Goal: Task Accomplishment & Management: Complete application form

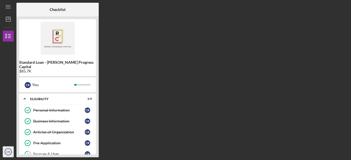
click at [10, 151] on text "CR" at bounding box center [8, 152] width 4 height 3
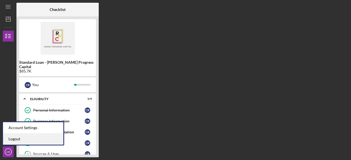
click at [27, 140] on link "Logout" at bounding box center [33, 139] width 60 height 11
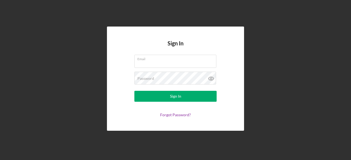
type input "[EMAIL_ADDRESS][DOMAIN_NAME]"
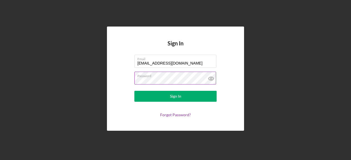
click at [210, 79] on icon at bounding box center [211, 79] width 2 height 2
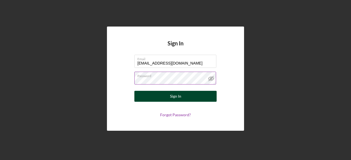
click at [161, 102] on form "Email [EMAIL_ADDRESS][DOMAIN_NAME] Password Sign In Forgot Password?" at bounding box center [176, 86] width 110 height 62
click at [163, 96] on button "Sign In" at bounding box center [175, 96] width 82 height 11
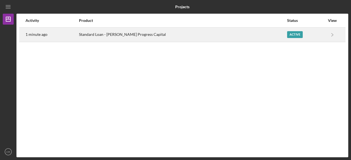
click at [287, 35] on div "Active" at bounding box center [295, 34] width 16 height 7
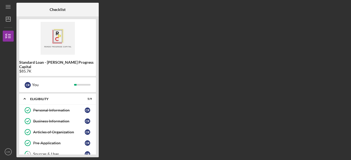
click at [96, 149] on div "Standard Loan - [PERSON_NAME] Progress Capital $85.7K C R You Icon/Expander Eli…" at bounding box center [57, 86] width 82 height 141
click at [116, 102] on div "Checklist Standard Loan - [PERSON_NAME] Progress Capital $85.7K C R You Icon/Ex…" at bounding box center [181, 80] width 331 height 155
click at [89, 52] on img at bounding box center [57, 38] width 77 height 33
click at [96, 151] on div "Standard Loan - [PERSON_NAME] Progress Capital $85.7K C R You Icon/Expander Eli…" at bounding box center [57, 86] width 82 height 141
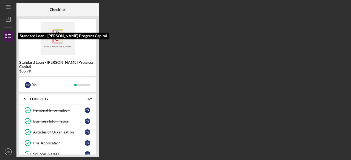
click at [10, 39] on icon "button" at bounding box center [8, 36] width 14 height 14
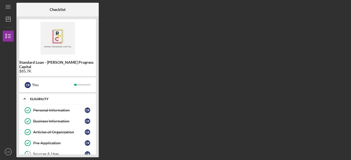
click at [41, 98] on div "Eligibility" at bounding box center [59, 99] width 59 height 3
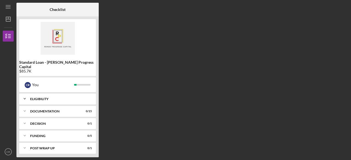
click at [41, 98] on div "Eligibility" at bounding box center [59, 99] width 59 height 3
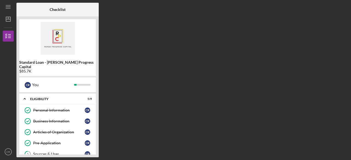
click at [97, 152] on div "Standard Loan - [PERSON_NAME] Progress Capital $85.7K C R You Icon/Expander Eli…" at bounding box center [57, 86] width 82 height 141
click at [57, 152] on div "Sources & Uses" at bounding box center [58, 154] width 51 height 4
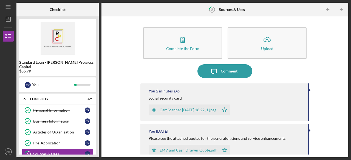
click at [136, 111] on div "Complete the Form Form Icon/Upload Upload Icon/Message Comment You 2 minutes ag…" at bounding box center [224, 87] width 241 height 136
click at [97, 150] on div "Standard Loan - [PERSON_NAME] Progress Capital $85.7K C R You Icon/Expander Eli…" at bounding box center [57, 86] width 82 height 141
click at [98, 151] on div "Standard Loan - [PERSON_NAME] Progress Capital $85.7K C R You Icon/Expander Eli…" at bounding box center [57, 86] width 82 height 141
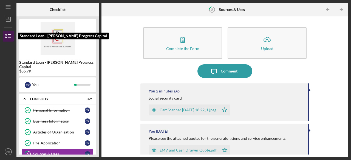
click at [10, 33] on icon "button" at bounding box center [8, 36] width 14 height 14
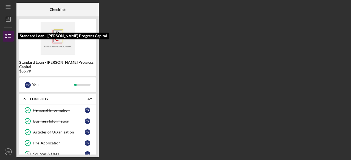
click at [9, 36] on line "button" at bounding box center [9, 36] width 2 height 0
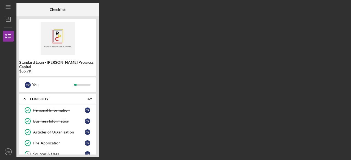
drag, startPoint x: 98, startPoint y: 99, endPoint x: 93, endPoint y: 144, distance: 44.9
click at [93, 144] on div "Standard Loan - [PERSON_NAME] Progress Capital $85.7K C R You Icon/Expander Eli…" at bounding box center [57, 86] width 82 height 141
drag, startPoint x: 17, startPoint y: 82, endPoint x: 19, endPoint y: 96, distance: 14.4
click at [19, 96] on div "Standard Loan - [PERSON_NAME] Progress Capital $85.7K C R You Icon/Expander Eli…" at bounding box center [57, 86] width 82 height 141
click at [98, 147] on div "Standard Loan - [PERSON_NAME] Progress Capital $85.7K C R You Icon/Expander Eli…" at bounding box center [57, 86] width 82 height 141
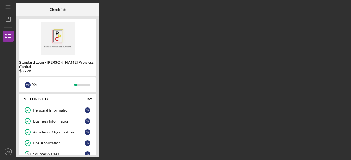
click at [98, 147] on div "Standard Loan - [PERSON_NAME] Progress Capital $85.7K C R You Icon/Expander Eli…" at bounding box center [57, 86] width 82 height 141
click at [90, 98] on div "Eligibility" at bounding box center [61, 99] width 62 height 3
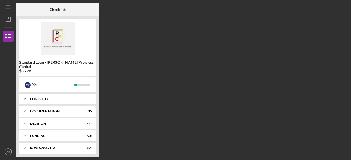
click at [90, 98] on div "Eligibility" at bounding box center [61, 99] width 62 height 3
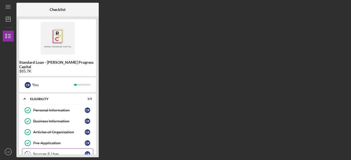
click at [49, 152] on div "Sources & Uses" at bounding box center [58, 154] width 51 height 4
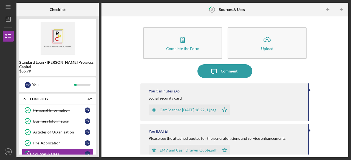
click at [97, 142] on div "Standard Loan - [PERSON_NAME] Progress Capital $85.7K C R You Icon/Expander Eli…" at bounding box center [57, 86] width 82 height 141
click at [97, 150] on div "Standard Loan - [PERSON_NAME] Progress Capital $85.7K C R You Icon/Expander Eli…" at bounding box center [57, 86] width 82 height 141
click at [81, 48] on img at bounding box center [57, 38] width 77 height 33
click at [97, 107] on div "Standard Loan - [PERSON_NAME] Progress Capital $85.7K C R You Icon/Expander Eli…" at bounding box center [57, 86] width 82 height 141
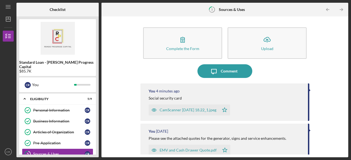
click at [345, 135] on div "Complete the Form Form Icon/Upload Upload Icon/Message Comment You 4 minutes ag…" at bounding box center [224, 86] width 247 height 141
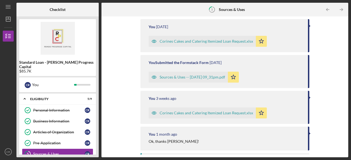
scroll to position [214, 0]
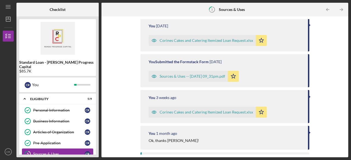
click at [55, 152] on div "Sources & Uses" at bounding box center [58, 154] width 51 height 4
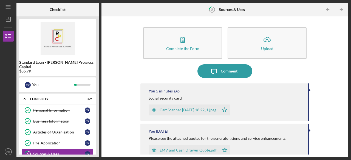
click at [347, 131] on div "Complete the Form Form Icon/Upload Upload Icon/Message Comment You 5 minutes ag…" at bounding box center [224, 86] width 247 height 141
click at [341, 11] on icon "Icon/Table Pagination Arrow" at bounding box center [341, 10] width 12 height 12
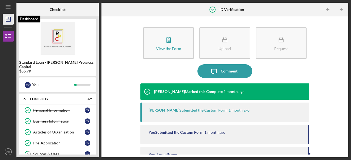
click at [7, 21] on icon "Icon/Dashboard" at bounding box center [8, 19] width 14 height 14
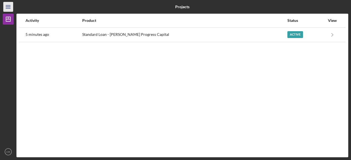
click at [9, 7] on line "button" at bounding box center [8, 7] width 4 height 0
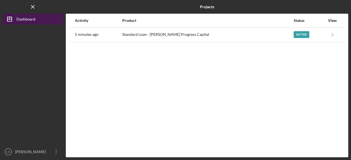
click at [17, 18] on div "Dashboard" at bounding box center [25, 20] width 19 height 12
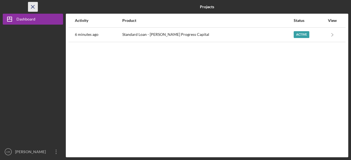
click at [32, 8] on icon "Icon/Menu Close" at bounding box center [33, 7] width 12 height 12
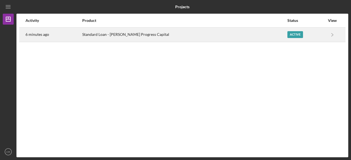
click at [288, 35] on div "Active" at bounding box center [295, 34] width 16 height 7
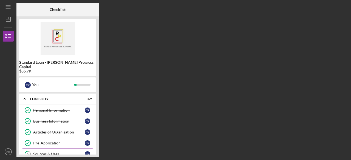
click at [51, 152] on div "Sources & Uses" at bounding box center [58, 154] width 51 height 4
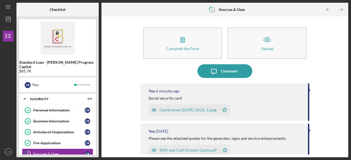
click at [184, 109] on div "CamScanner [DATE] 18.22_1.jpeg" at bounding box center [187, 110] width 57 height 4
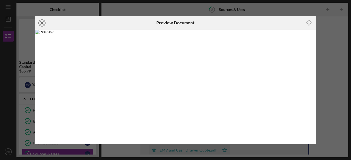
click at [42, 23] on line at bounding box center [42, 23] width 3 height 3
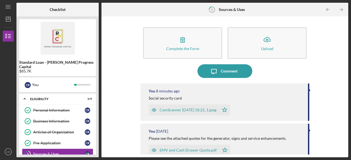
click at [346, 121] on div "Complete the Form Form Icon/Upload Upload Icon/Message Comment You 8 minutes ag…" at bounding box center [224, 86] width 247 height 141
drag, startPoint x: 345, startPoint y: 44, endPoint x: 342, endPoint y: 55, distance: 11.8
click at [342, 55] on div "Complete the Form Form Icon/Upload Upload Icon/Message Comment You 8 minutes ag…" at bounding box center [224, 86] width 247 height 141
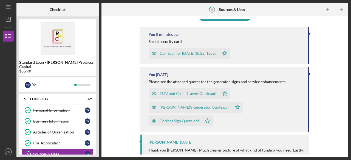
click at [201, 107] on div "[PERSON_NAME]'s Generator Quote.pdf" at bounding box center [193, 107] width 69 height 4
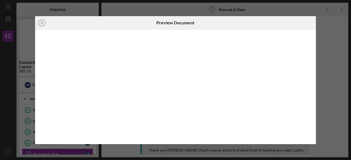
scroll to position [77, 0]
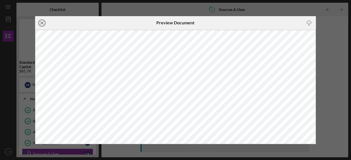
click at [42, 23] on icon "Icon/Close" at bounding box center [42, 23] width 14 height 14
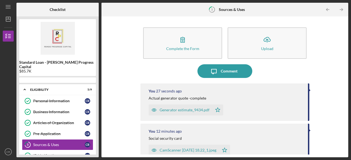
scroll to position [22, 0]
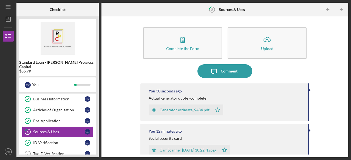
click at [181, 110] on div "Generator estimate_9434.pdf" at bounding box center [184, 110] width 50 height 4
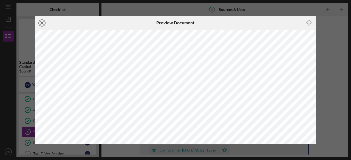
click at [43, 22] on icon "Icon/Close" at bounding box center [42, 23] width 14 height 14
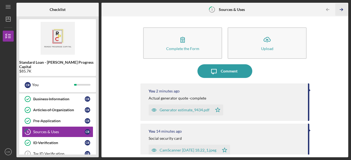
click at [341, 10] on icon "Icon/Table Pagination Arrow" at bounding box center [341, 10] width 12 height 12
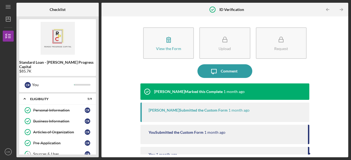
scroll to position [33, 0]
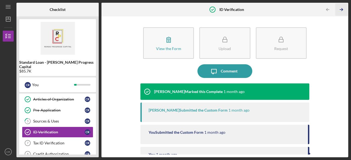
click at [340, 8] on icon "Icon/Table Pagination Arrow" at bounding box center [341, 10] width 12 height 12
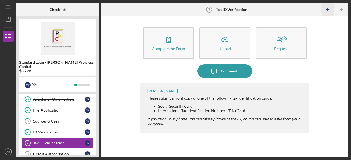
click at [327, 9] on icon "Icon/Table Pagination Arrow" at bounding box center [327, 10] width 12 height 12
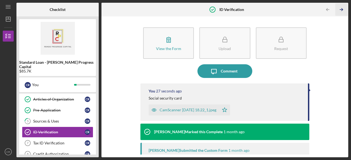
click at [341, 10] on line "button" at bounding box center [341, 10] width 3 height 0
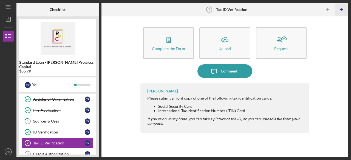
click at [341, 10] on line "button" at bounding box center [341, 10] width 3 height 0
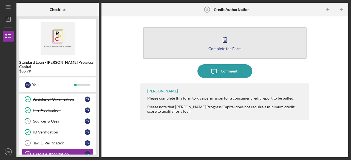
click at [226, 45] on icon "button" at bounding box center [225, 40] width 14 height 14
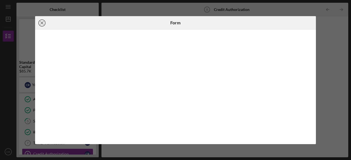
click at [43, 22] on icon "Icon/Close" at bounding box center [42, 23] width 14 height 14
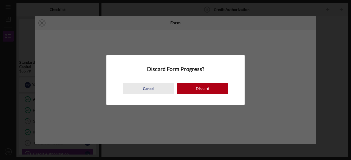
click at [149, 90] on div "Cancel" at bounding box center [149, 88] width 12 height 11
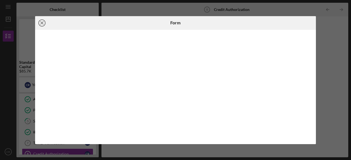
click at [41, 24] on line at bounding box center [42, 23] width 3 height 3
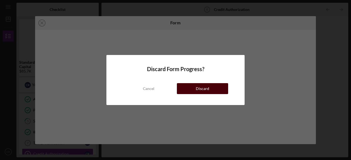
click at [196, 92] on div "Discard" at bounding box center [202, 88] width 13 height 11
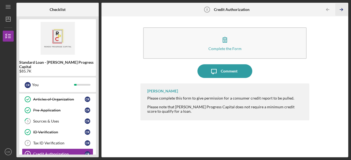
click at [341, 9] on icon "Icon/Table Pagination Arrow" at bounding box center [341, 10] width 12 height 12
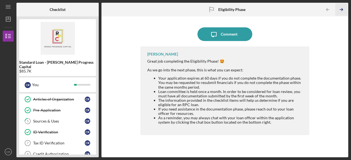
click at [341, 10] on icon "Icon/Table Pagination Arrow" at bounding box center [341, 10] width 12 height 12
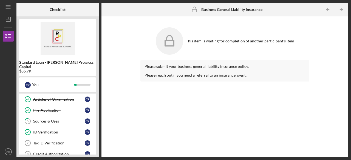
scroll to position [96, 0]
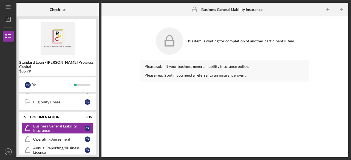
click at [202, 80] on div "Please submit your business general liability insurance policy. Please reach ou…" at bounding box center [224, 70] width 169 height 21
